Goal: Navigation & Orientation: Find specific page/section

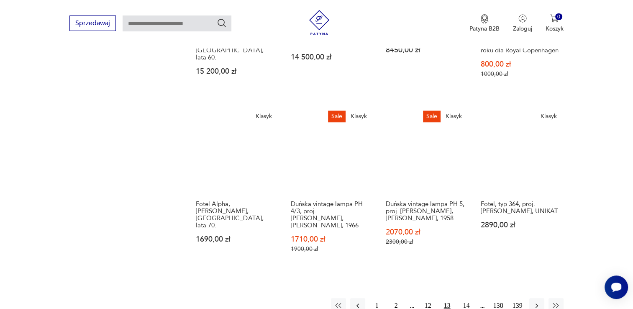
scroll to position [617, 0]
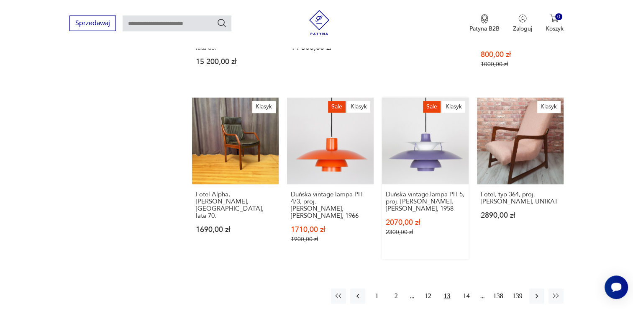
drag, startPoint x: 469, startPoint y: 279, endPoint x: 467, endPoint y: 233, distance: 46.1
click at [469, 288] on button "14" at bounding box center [466, 295] width 15 height 15
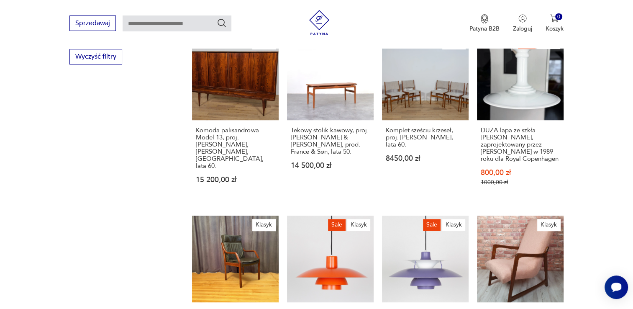
scroll to position [347, 0]
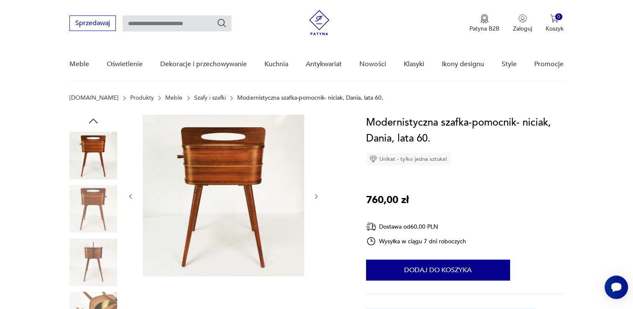
scroll to position [84, 0]
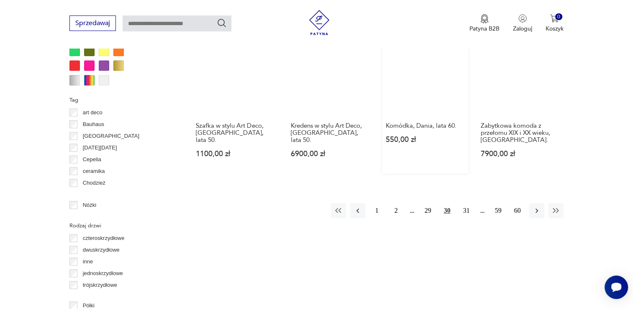
scroll to position [850, 0]
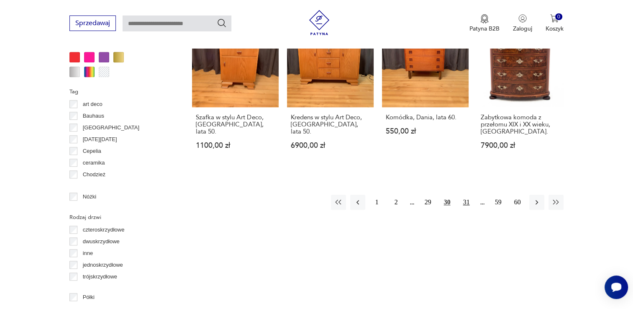
click at [465, 195] on button "31" at bounding box center [466, 202] width 15 height 15
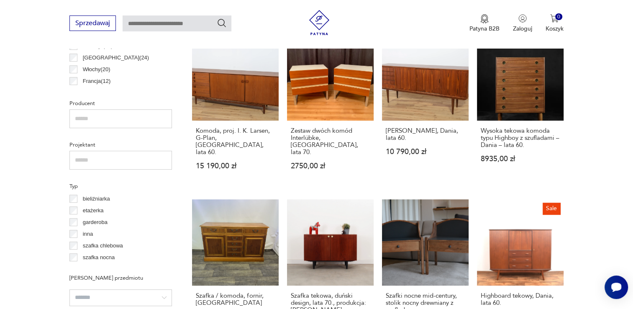
scroll to position [347, 0]
